Goal: Task Accomplishment & Management: Manage account settings

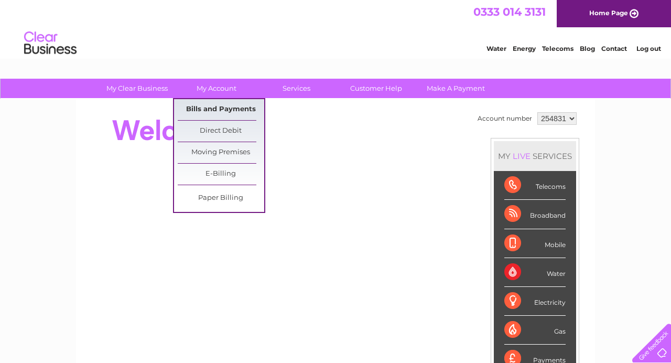
click at [219, 107] on link "Bills and Payments" at bounding box center [221, 109] width 86 height 21
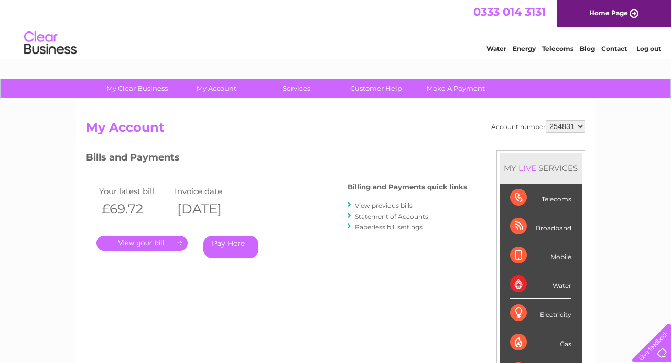
click at [161, 241] on link "." at bounding box center [141, 242] width 91 height 15
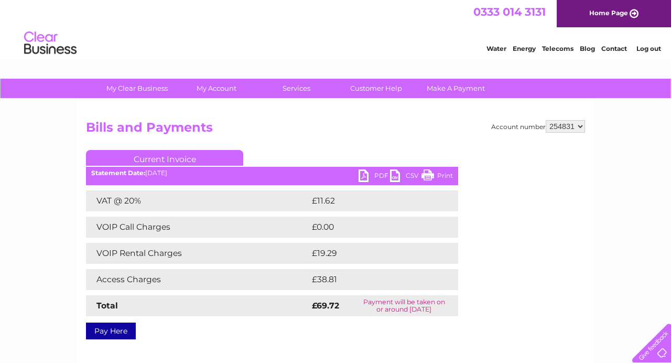
click at [439, 176] on link "Print" at bounding box center [436, 176] width 31 height 15
click at [371, 176] on link "PDF" at bounding box center [373, 176] width 31 height 15
click at [656, 47] on link "Log out" at bounding box center [648, 49] width 25 height 8
click at [641, 51] on link "Log out" at bounding box center [648, 49] width 25 height 8
click at [646, 48] on link "Log out" at bounding box center [648, 49] width 25 height 8
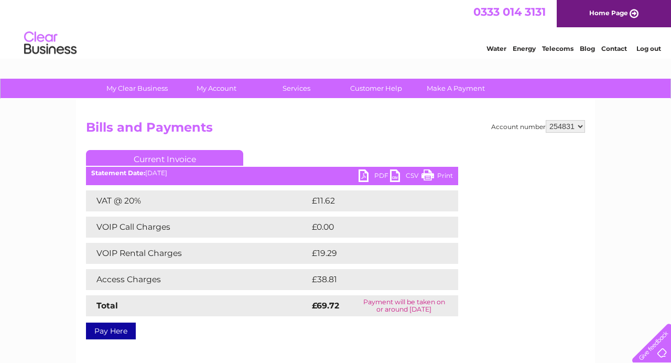
click at [646, 51] on link "Log out" at bounding box center [648, 49] width 25 height 8
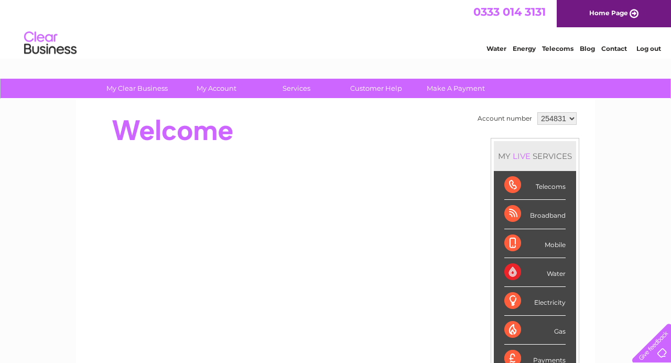
click at [650, 48] on link "Log out" at bounding box center [648, 49] width 25 height 8
click at [643, 50] on link "Log out" at bounding box center [648, 49] width 25 height 8
